Goal: Navigation & Orientation: Find specific page/section

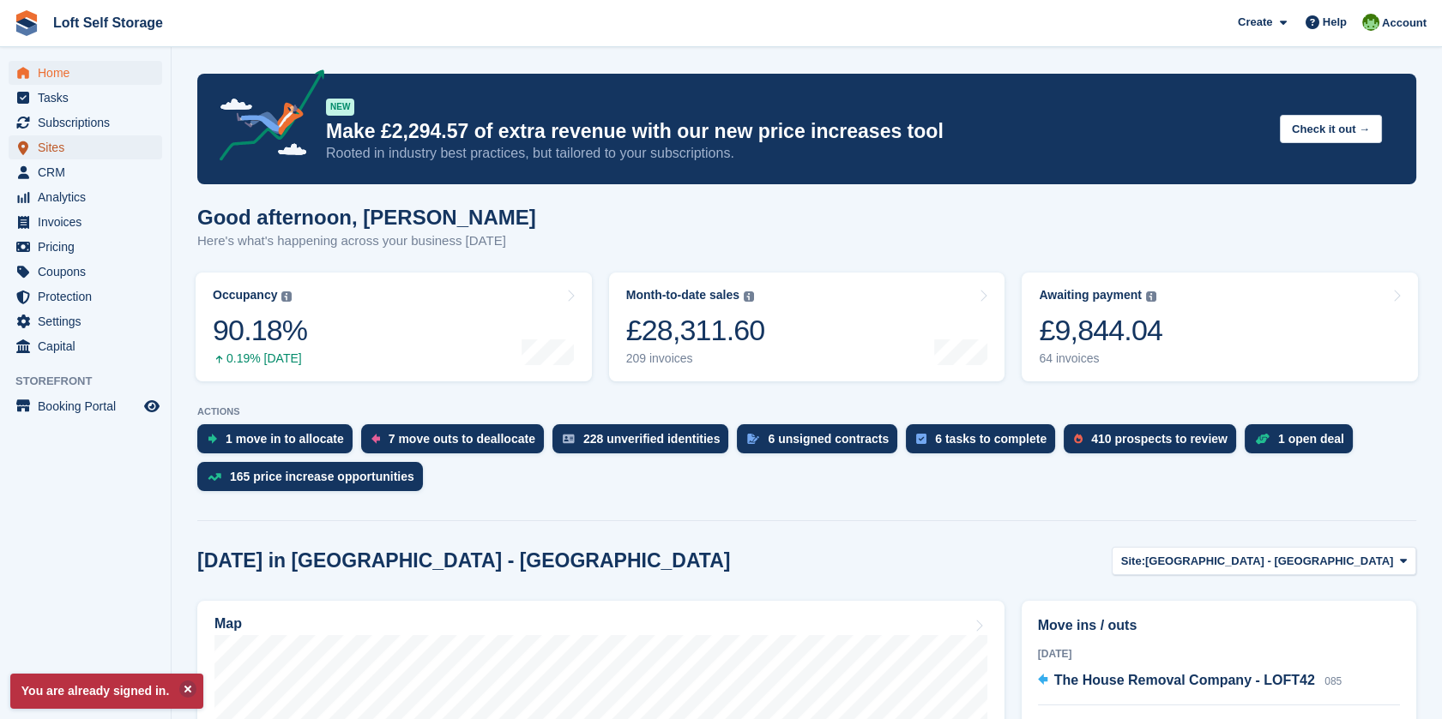
click at [86, 140] on span "Sites" at bounding box center [89, 147] width 103 height 24
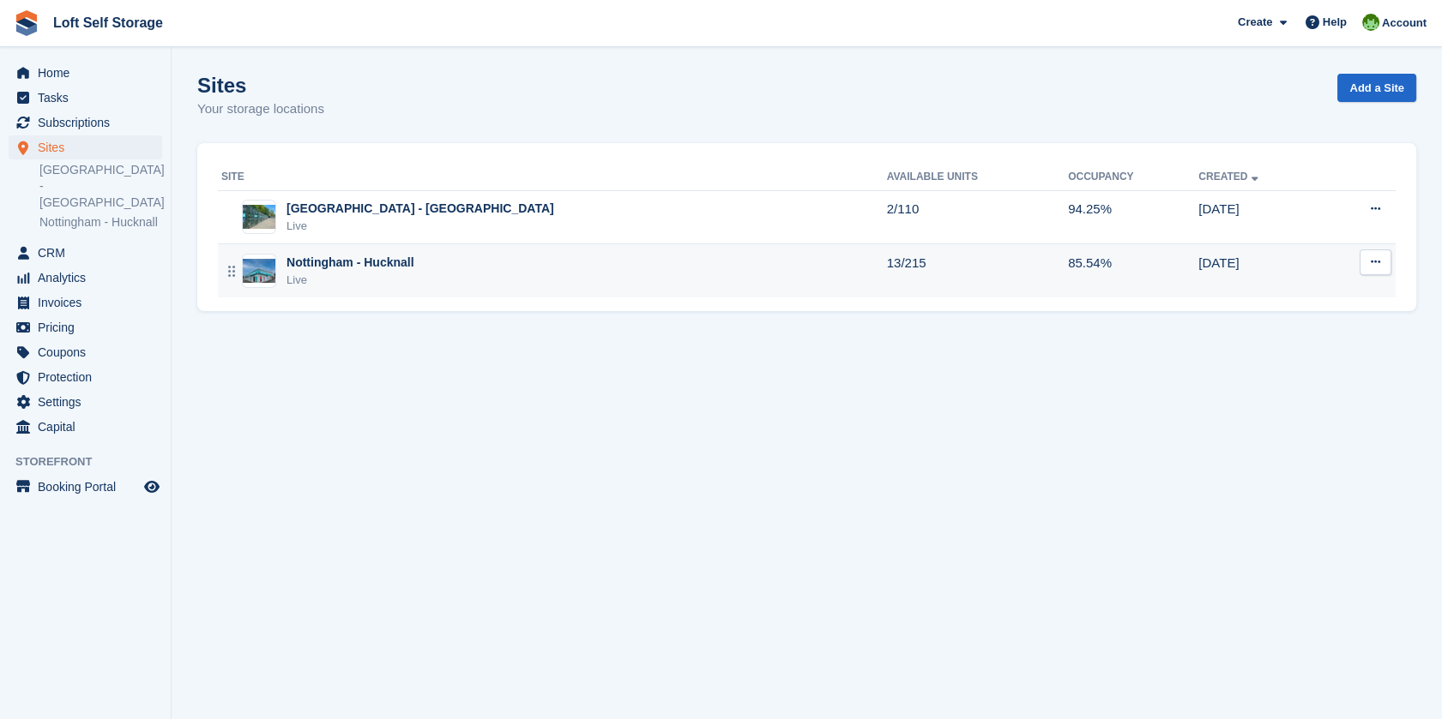
click at [398, 261] on div "Nottingham - Hucknall" at bounding box center [350, 263] width 128 height 18
